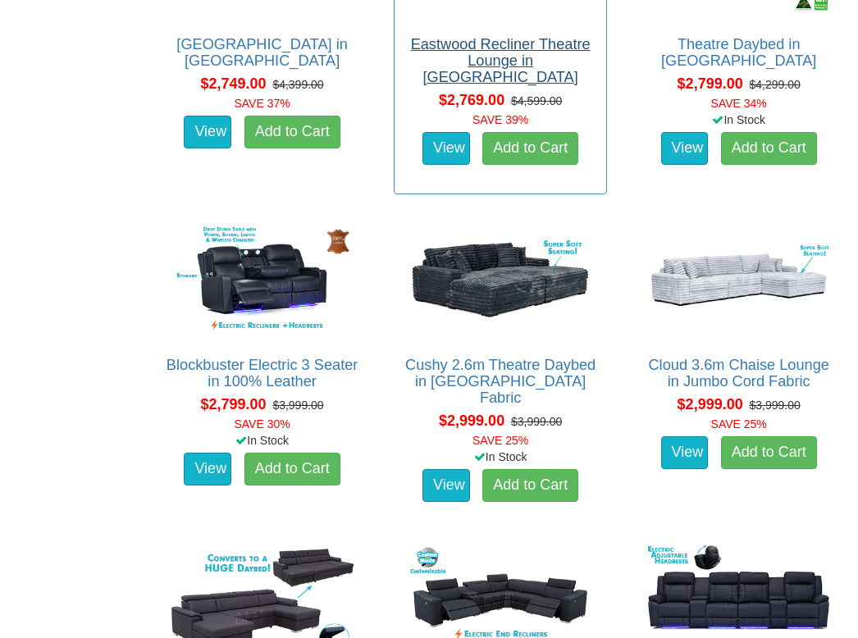
scroll to position [2284, 0]
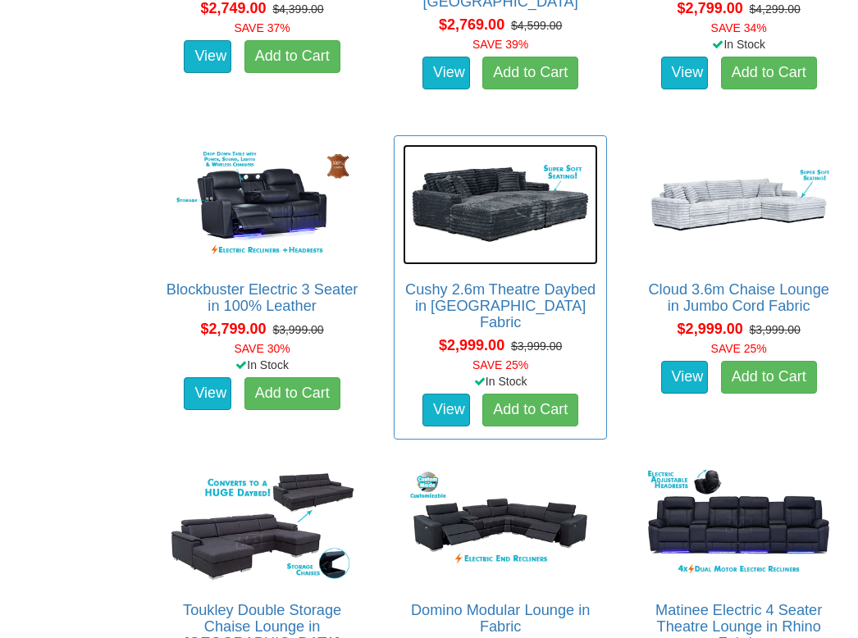
click at [489, 214] on img at bounding box center [501, 204] width 196 height 121
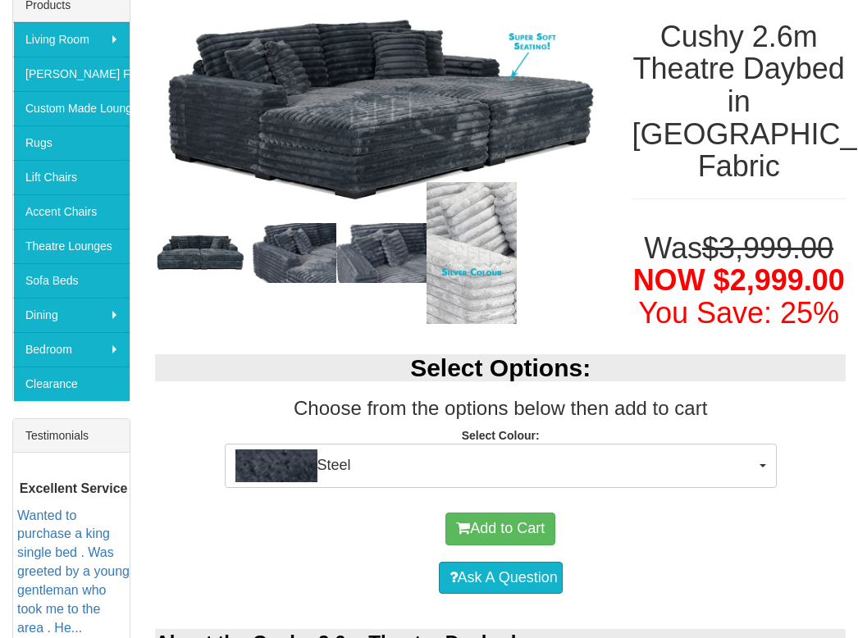
scroll to position [293, 0]
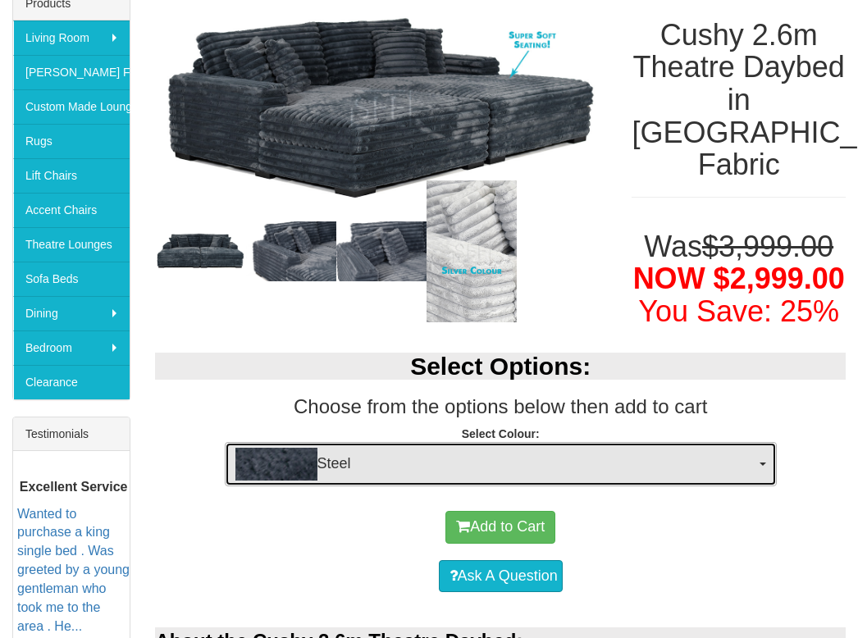
click at [483, 467] on span "Steel" at bounding box center [495, 464] width 520 height 33
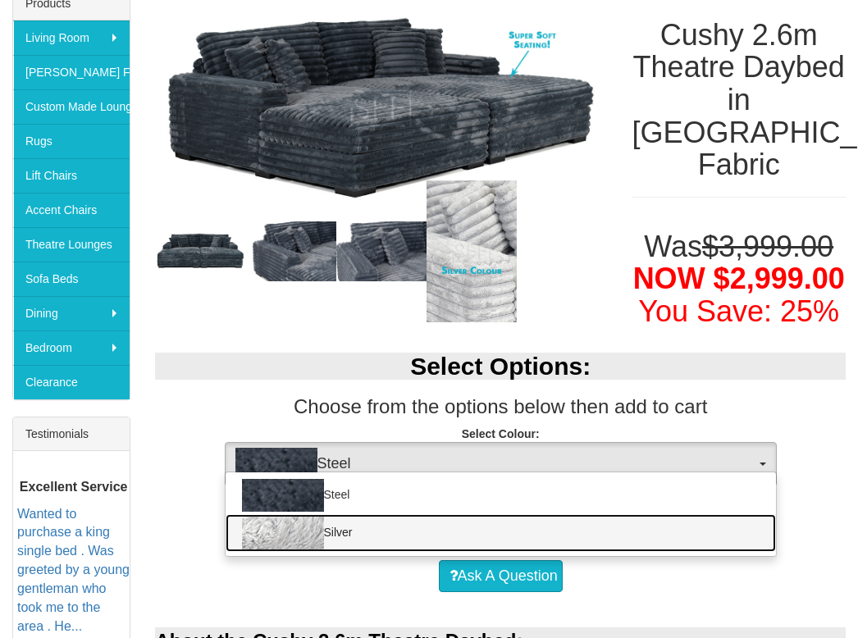
click at [423, 527] on link "Silver" at bounding box center [501, 533] width 550 height 38
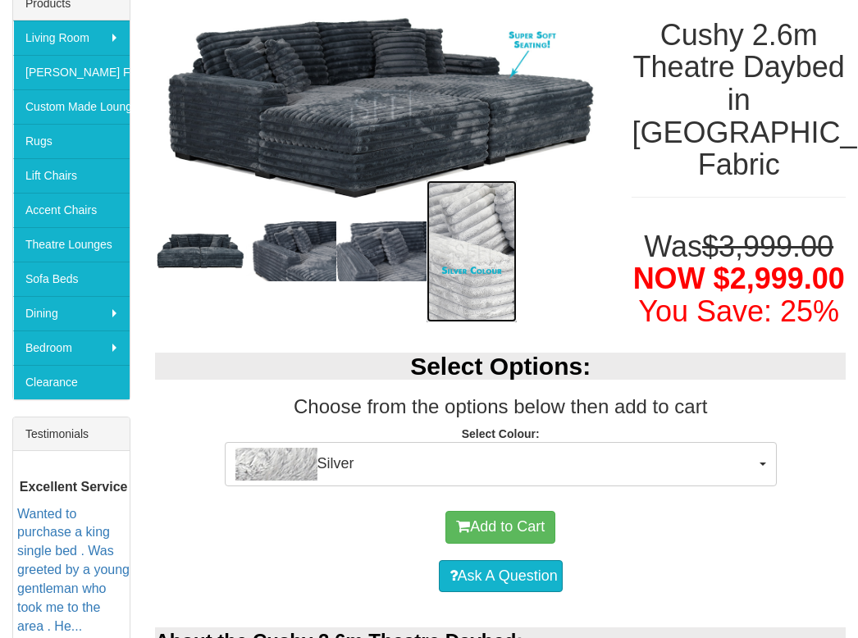
click at [476, 262] on img at bounding box center [471, 251] width 90 height 142
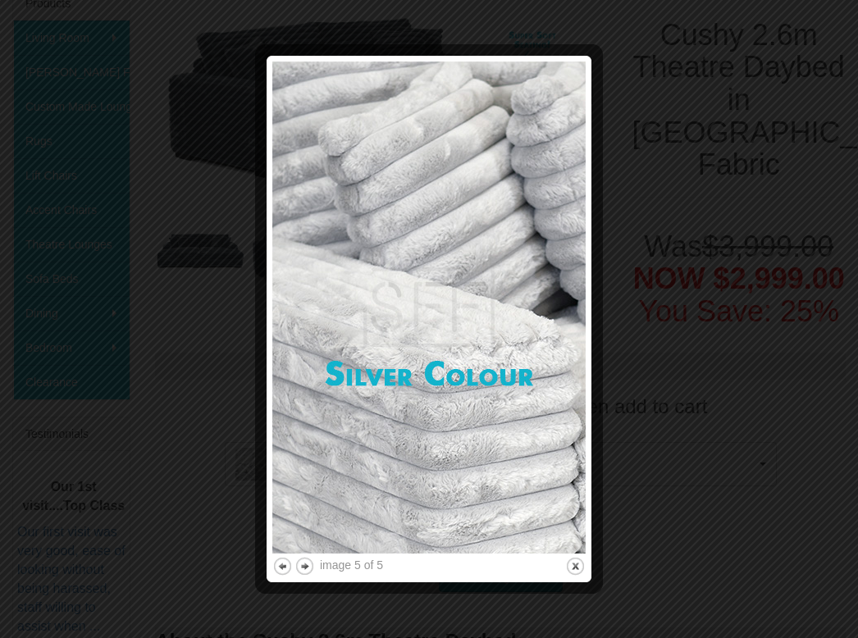
click at [633, 179] on div at bounding box center [429, 319] width 858 height 638
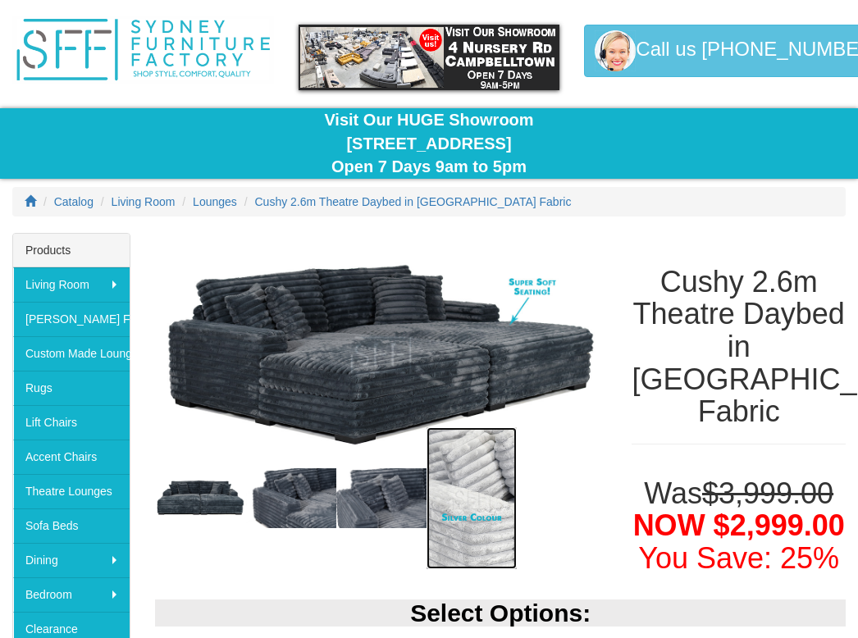
scroll to position [366, 0]
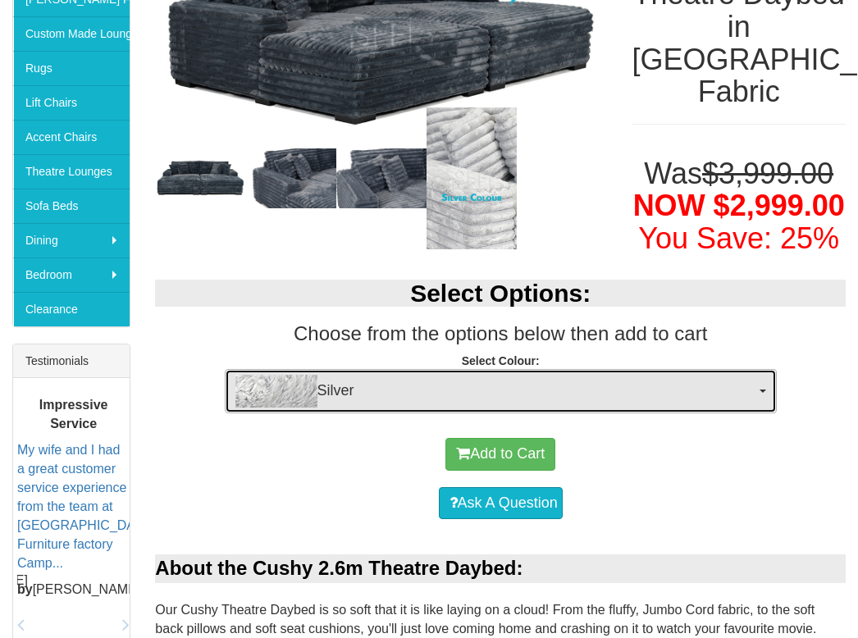
click at [363, 387] on span "Silver" at bounding box center [495, 391] width 520 height 33
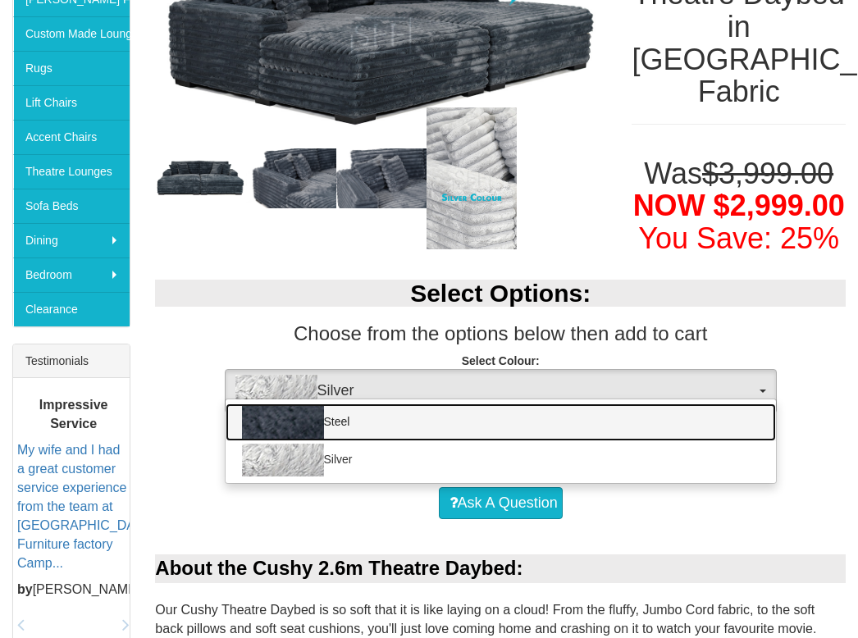
click at [346, 417] on link "Steel" at bounding box center [501, 422] width 550 height 38
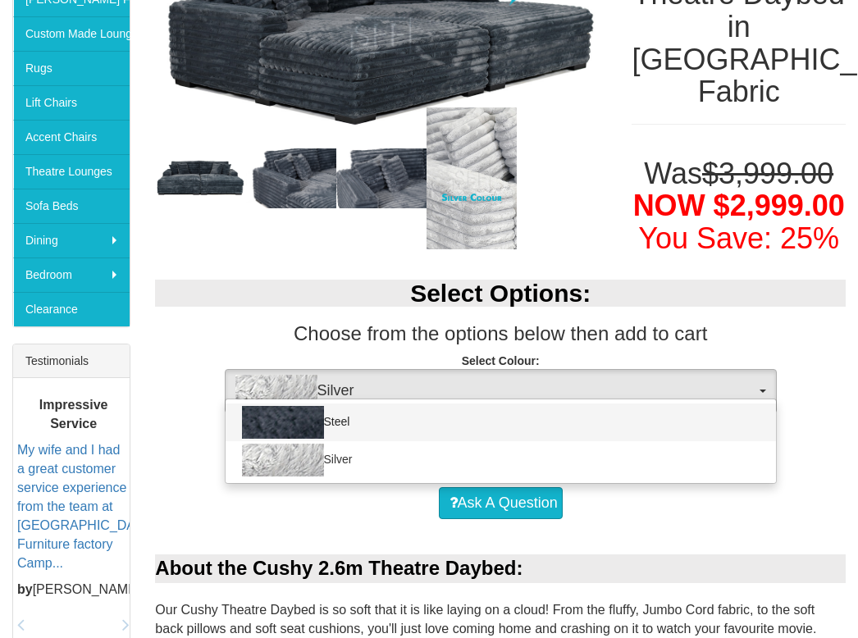
select select "642"
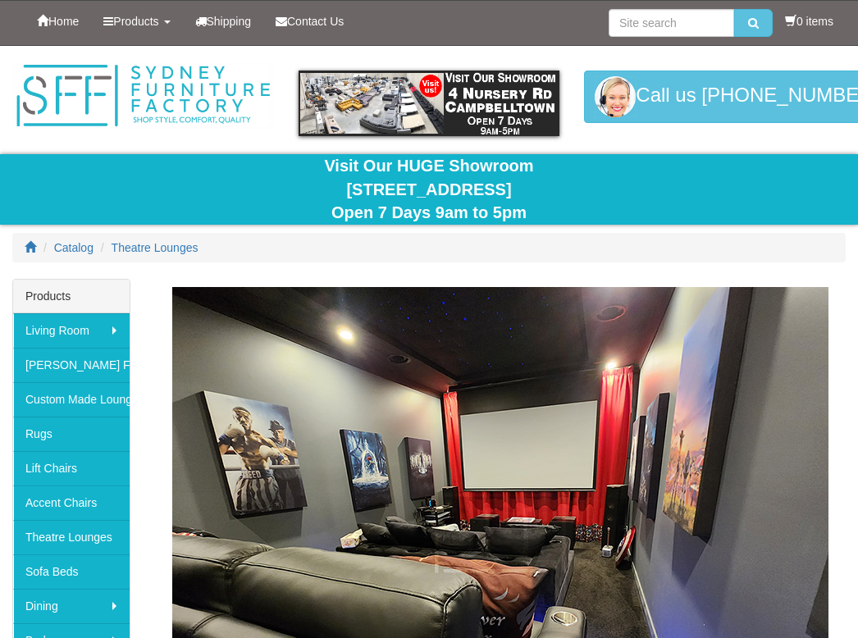
scroll to position [2284, 0]
